Goal: Task Accomplishment & Management: Use online tool/utility

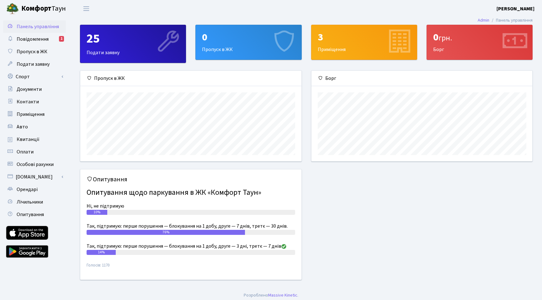
scroll to position [91, 221]
click at [32, 76] on link "Спорт" at bounding box center [34, 77] width 63 height 13
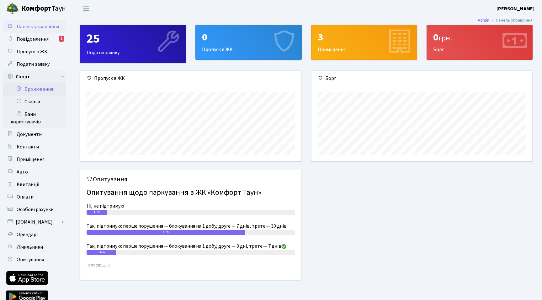
click at [36, 92] on link "Бронювання" at bounding box center [34, 89] width 63 height 13
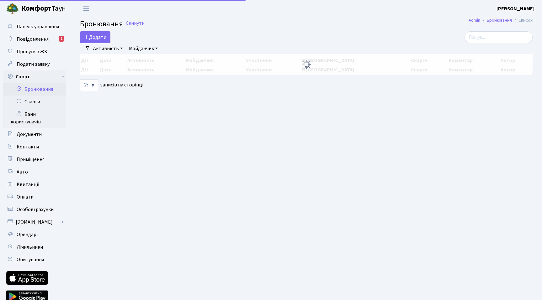
select select "25"
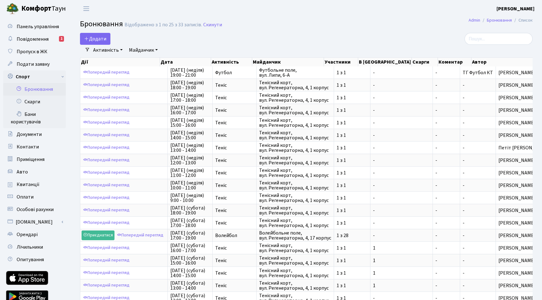
click at [146, 47] on link "Майданчик" at bounding box center [143, 50] width 34 height 11
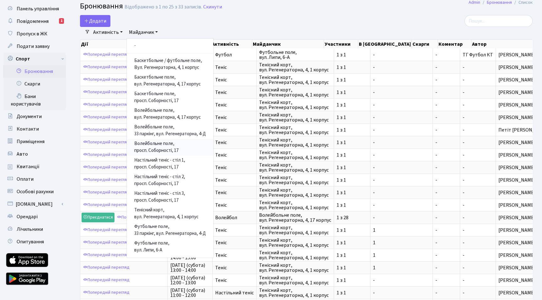
scroll to position [19, 0]
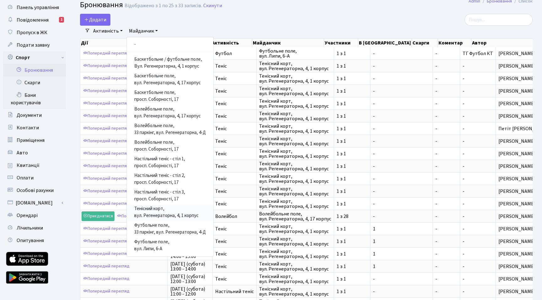
click at [160, 211] on link "Тенісний корт, вул. Регенераторна, 4, 1 корпус" at bounding box center [170, 212] width 87 height 17
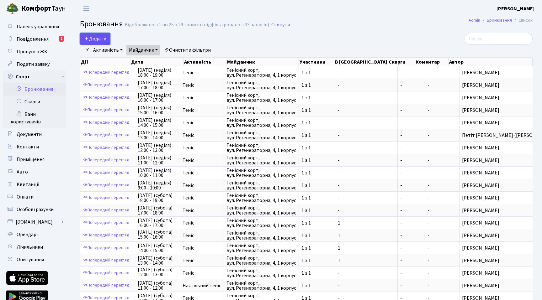
click at [101, 40] on button "Додати" at bounding box center [95, 39] width 30 height 12
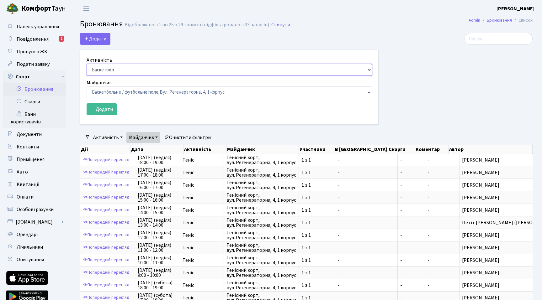
click at [116, 70] on select "Баскетбол Волейбол Йога Катання на роликах Настільний теніс [PERSON_NAME] Фітнес" at bounding box center [229, 70] width 285 height 12
select select "1"
click at [87, 64] on select "Баскетбол Волейбол Йога Катання на роликах Настільний теніс [PERSON_NAME] Фітнес" at bounding box center [229, 70] width 285 height 12
click at [135, 95] on select "Баскетбольне / футбольне поле, [GEOGRAPHIC_DATA]. [STREET_ADDRESS]. [STREET_ADD…" at bounding box center [229, 93] width 285 height 12
select select "1"
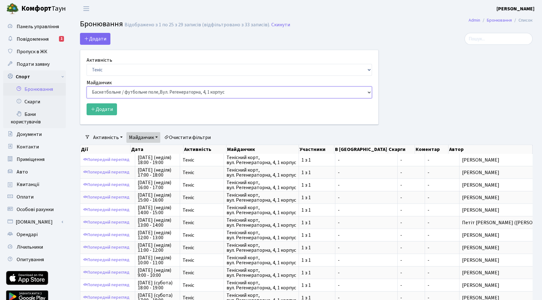
click at [87, 87] on select "Баскетбольне / футбольне поле, [GEOGRAPHIC_DATA]. [STREET_ADDRESS]. [STREET_ADD…" at bounding box center [229, 93] width 285 height 12
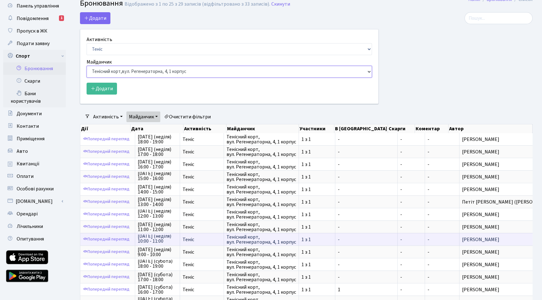
scroll to position [15, 0]
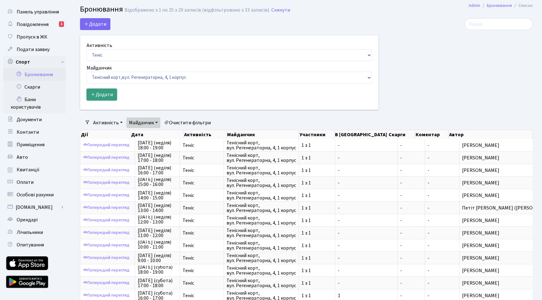
click at [110, 96] on button "Додати" at bounding box center [102, 95] width 30 height 12
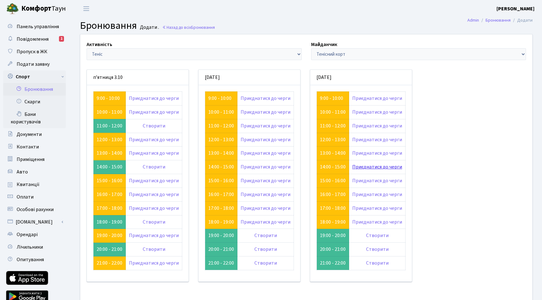
click at [385, 168] on link "Приєднатися до черги" at bounding box center [377, 167] width 50 height 7
